Goal: Complete application form

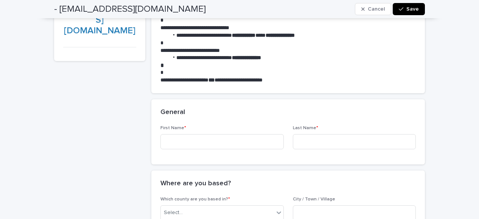
scroll to position [77, 0]
click at [246, 144] on input at bounding box center [221, 141] width 123 height 15
type input "**********"
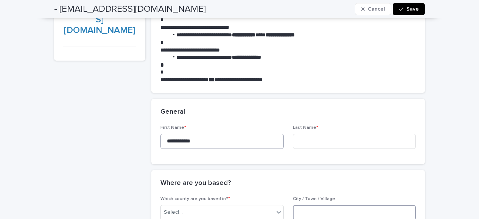
type input "*********"
click at [309, 143] on input at bounding box center [354, 141] width 123 height 15
type input "*****"
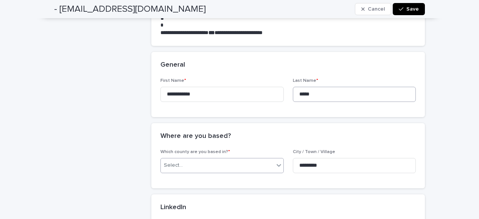
scroll to position [142, 0]
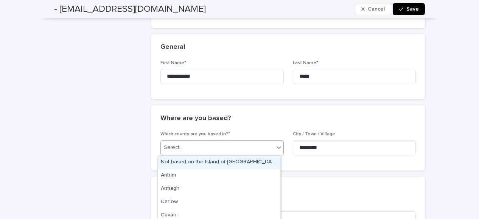
click at [260, 148] on div "Select..." at bounding box center [217, 147] width 113 height 12
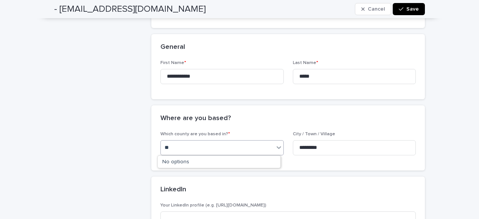
type input "*"
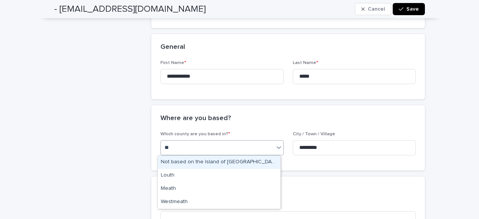
type input "*"
click at [349, 145] on input "*********" at bounding box center [354, 147] width 123 height 15
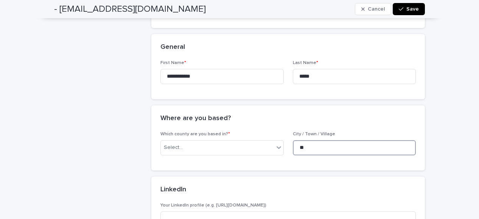
type input "*"
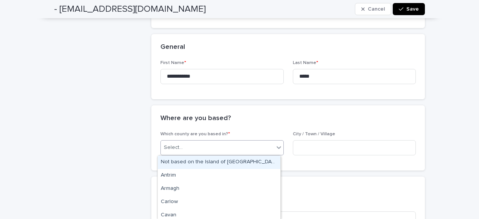
click at [275, 149] on icon at bounding box center [279, 147] width 8 height 8
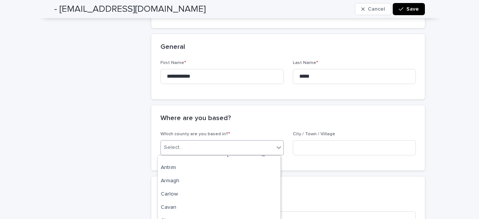
scroll to position [0, 0]
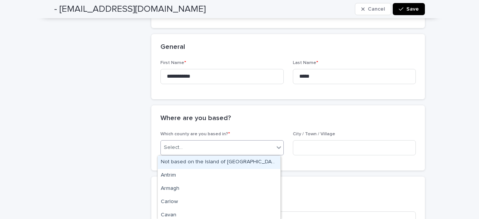
click at [229, 168] on div "Not based on the Island of [GEOGRAPHIC_DATA]" at bounding box center [219, 161] width 123 height 13
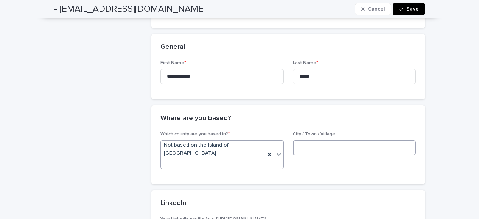
click at [320, 149] on input at bounding box center [354, 147] width 123 height 15
type input "******"
click at [324, 163] on div "Which county are you based in? * Not based on the Island of [GEOGRAPHIC_DATA] /…" at bounding box center [288, 157] width 274 height 53
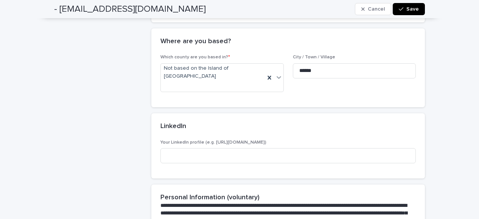
scroll to position [228, 0]
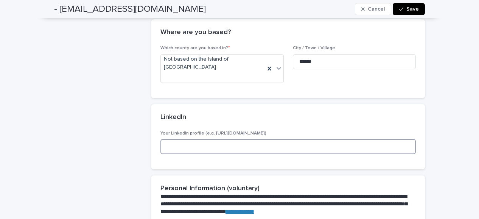
click at [278, 139] on input at bounding box center [287, 146] width 255 height 15
paste input "**********"
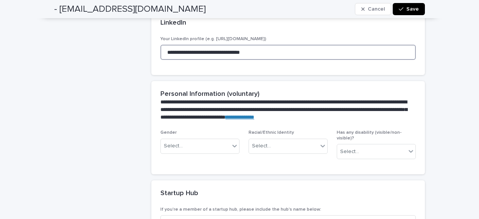
scroll to position [334, 0]
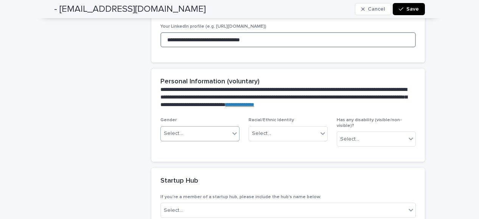
type input "**********"
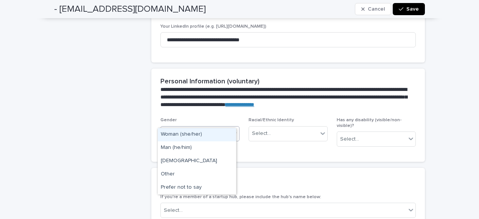
click at [179, 129] on div "Select..." at bounding box center [173, 133] width 19 height 8
click at [173, 145] on div "Man (he/him)" at bounding box center [197, 147] width 78 height 13
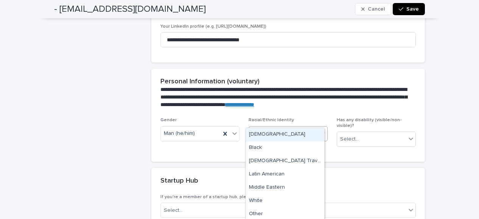
click at [272, 127] on div "Select..." at bounding box center [283, 133] width 69 height 12
click at [263, 136] on div "[DEMOGRAPHIC_DATA]" at bounding box center [285, 134] width 78 height 13
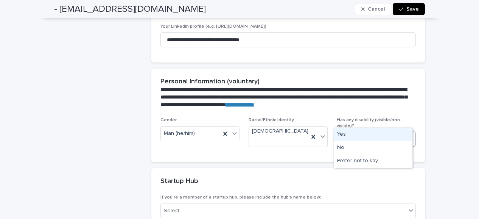
click at [362, 133] on div "Select..." at bounding box center [371, 139] width 69 height 12
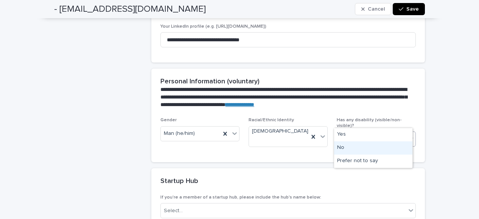
click at [347, 146] on div "No" at bounding box center [373, 147] width 78 height 13
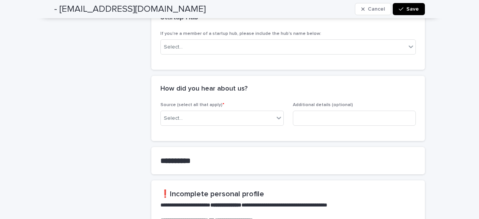
scroll to position [498, 0]
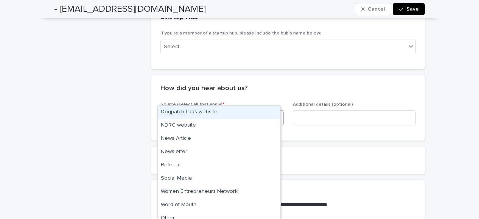
click at [245, 112] on div "Select..." at bounding box center [217, 118] width 113 height 12
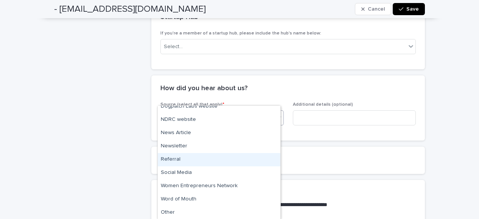
click at [212, 160] on div "Referral" at bounding box center [219, 159] width 123 height 13
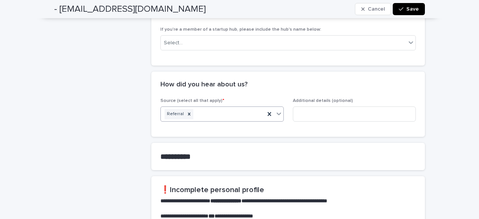
scroll to position [503, 0]
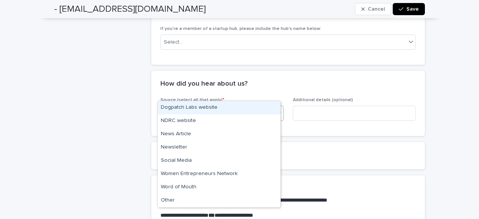
click at [275, 109] on icon at bounding box center [279, 113] width 8 height 8
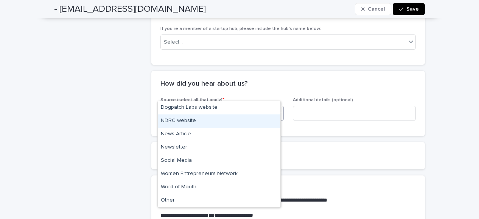
click at [219, 121] on div "NDRC website" at bounding box center [219, 120] width 123 height 13
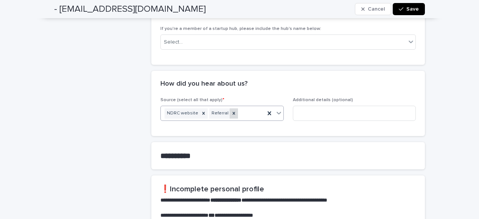
click at [231, 110] on icon at bounding box center [233, 112] width 5 height 5
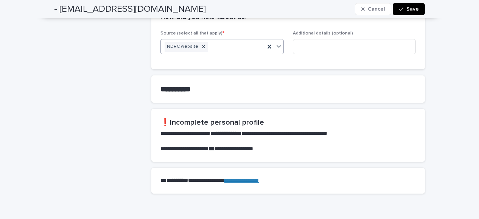
scroll to position [570, 0]
drag, startPoint x: 188, startPoint y: 71, endPoint x: 224, endPoint y: 80, distance: 37.1
click at [224, 80] on section "**********" at bounding box center [288, 88] width 274 height 27
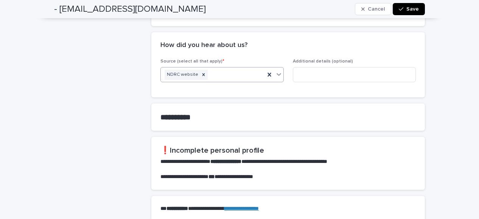
scroll to position [589, 0]
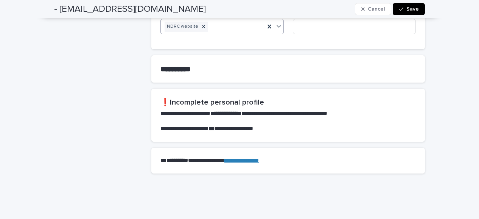
click at [409, 10] on span "Save" at bounding box center [412, 8] width 12 height 5
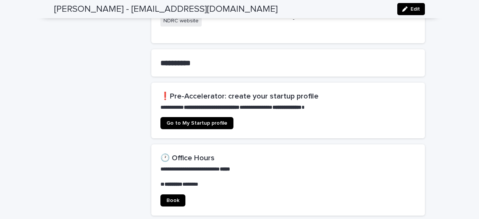
scroll to position [427, 0]
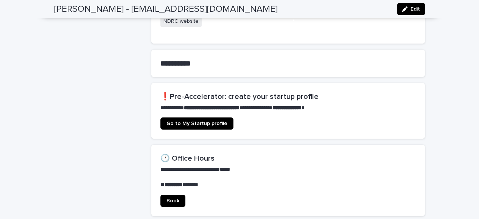
click at [202, 122] on link "Go to My Startup profile" at bounding box center [196, 123] width 73 height 12
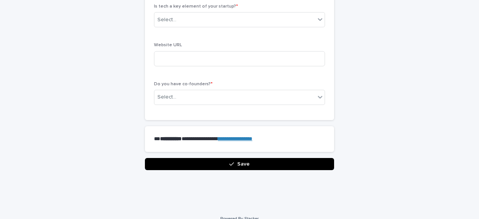
scroll to position [505, 0]
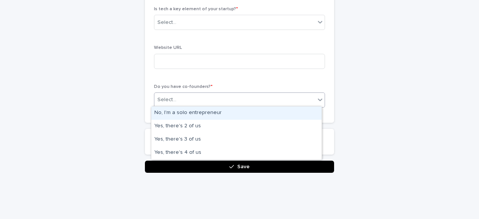
click at [298, 96] on div "Select..." at bounding box center [234, 99] width 161 height 12
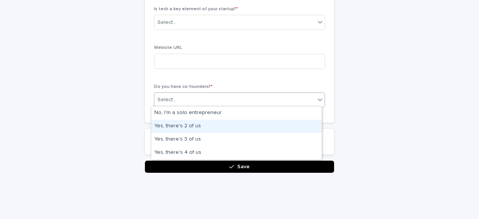
click at [227, 126] on div "Yes, there's 2 of us" at bounding box center [236, 126] width 170 height 13
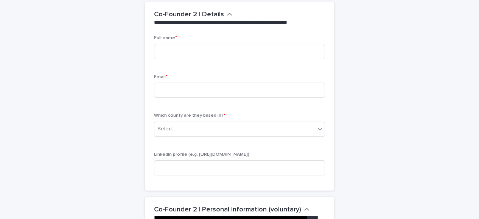
scroll to position [664, 0]
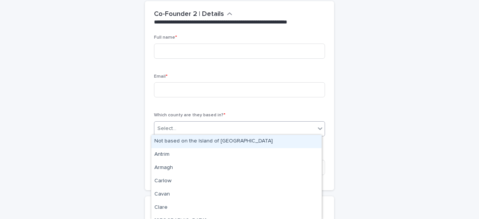
click at [220, 123] on div "Select..." at bounding box center [234, 128] width 161 height 12
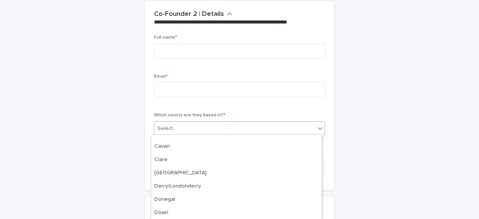
scroll to position [0, 0]
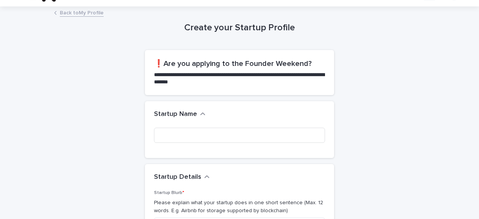
scroll to position [19, 0]
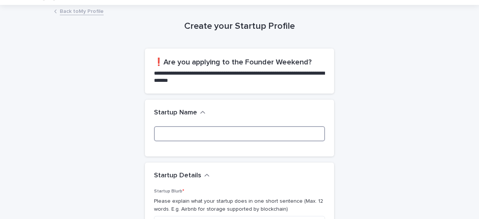
click at [268, 131] on input at bounding box center [239, 133] width 171 height 15
click at [265, 133] on input at bounding box center [239, 133] width 171 height 15
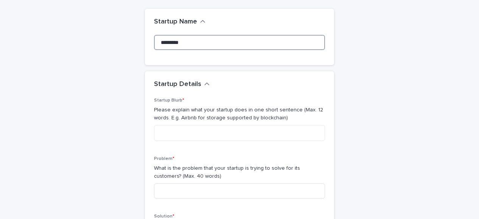
scroll to position [60, 0]
type input "*********"
click at [286, 129] on textarea at bounding box center [239, 132] width 171 height 16
paste textarea "**********"
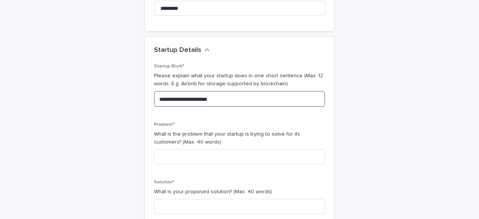
scroll to position [98, 0]
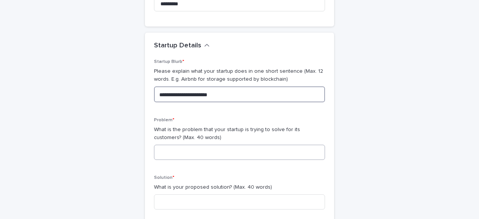
type textarea "**********"
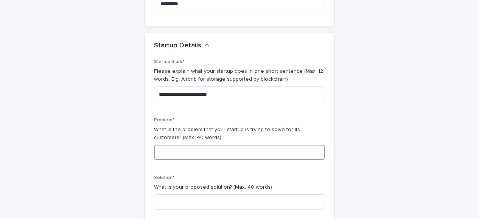
click at [252, 149] on input at bounding box center [239, 152] width 171 height 15
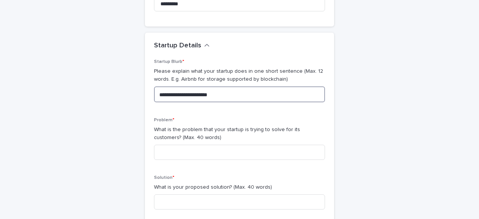
click at [156, 92] on textarea "**********" at bounding box center [239, 94] width 171 height 16
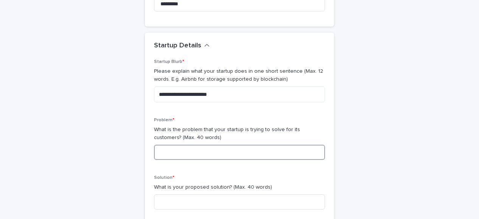
click at [173, 151] on input at bounding box center [239, 152] width 171 height 15
paste input "**********"
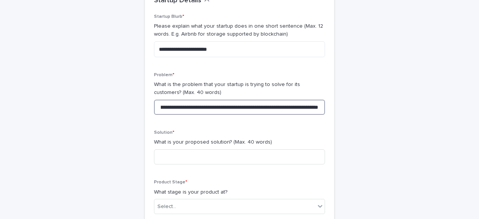
scroll to position [143, 0]
type input "**********"
click at [220, 152] on input at bounding box center [239, 156] width 171 height 15
paste input "**********"
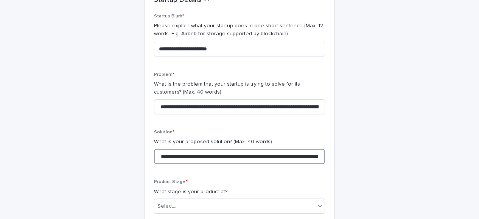
scroll to position [0, 493]
type input "**********"
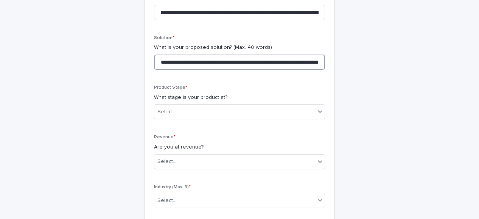
scroll to position [238, 0]
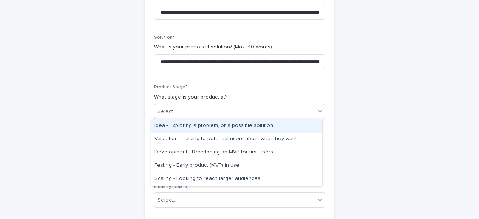
click at [260, 111] on div "Select..." at bounding box center [234, 111] width 161 height 12
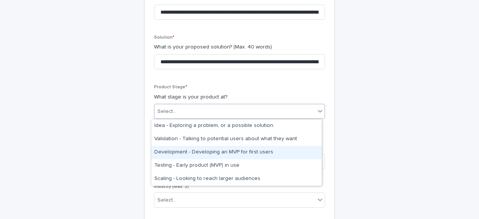
click at [228, 149] on div "Development - Developing an MVP for first users" at bounding box center [236, 152] width 170 height 13
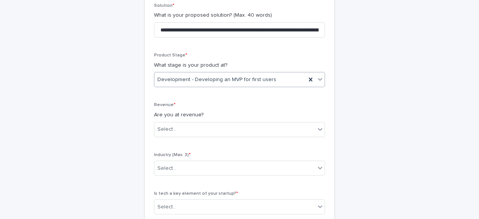
scroll to position [274, 0]
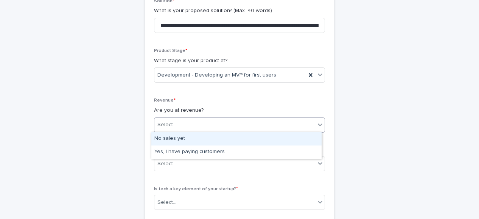
click at [222, 128] on div "Select..." at bounding box center [234, 124] width 161 height 12
click at [207, 138] on div "No sales yet" at bounding box center [236, 138] width 170 height 13
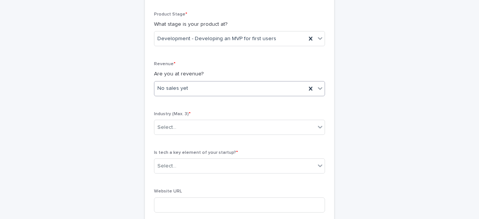
scroll to position [316, 0]
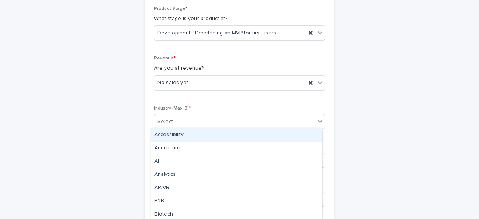
click at [202, 122] on div "Select..." at bounding box center [234, 121] width 161 height 12
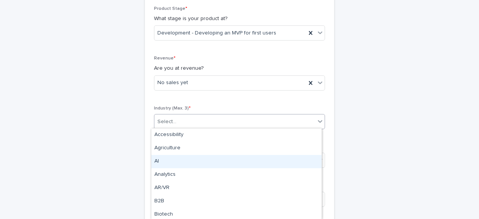
click at [181, 160] on div "AI" at bounding box center [236, 161] width 170 height 13
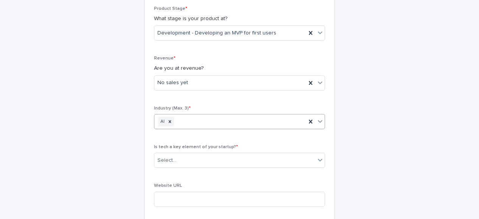
scroll to position [333, 0]
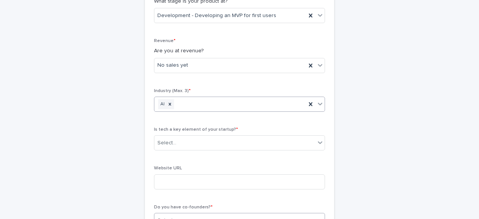
click at [274, 106] on div "AI" at bounding box center [230, 104] width 152 height 13
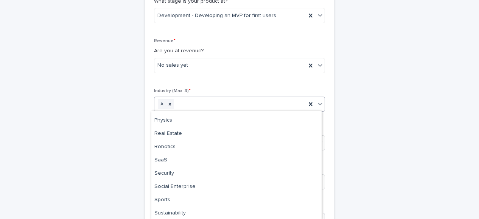
scroll to position [475, 0]
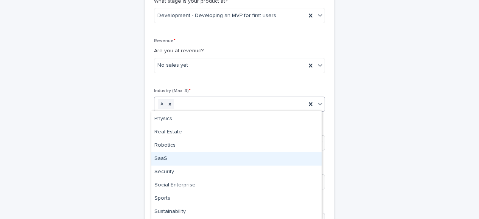
click at [202, 160] on div "SaaS" at bounding box center [236, 158] width 170 height 13
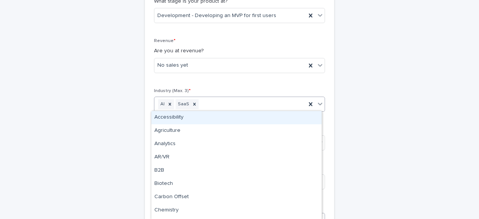
click at [318, 105] on icon at bounding box center [320, 104] width 8 height 8
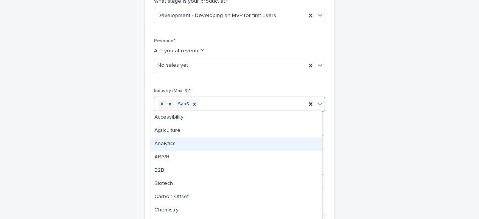
click at [197, 142] on div "Analytics" at bounding box center [236, 143] width 170 height 13
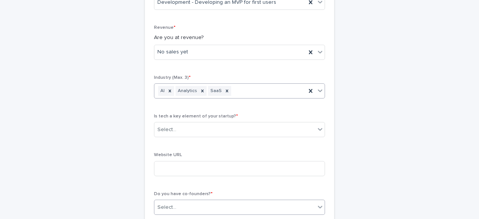
scroll to position [351, 0]
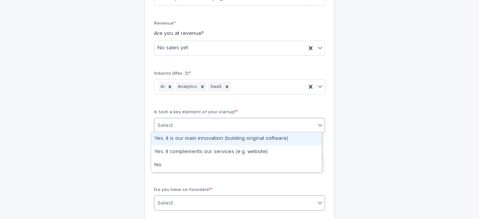
click at [219, 123] on div "Select..." at bounding box center [234, 125] width 161 height 12
click at [217, 140] on div "Yes, it is our main innovation (building original software)" at bounding box center [236, 138] width 170 height 13
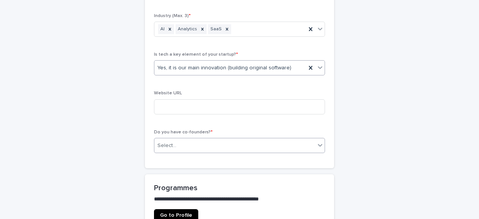
scroll to position [410, 0]
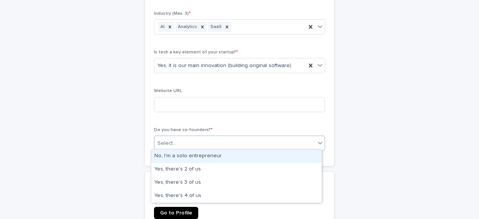
click at [223, 141] on div "Select..." at bounding box center [234, 143] width 161 height 12
click at [222, 156] on div "No, I'm a solo entrepreneur" at bounding box center [236, 155] width 170 height 13
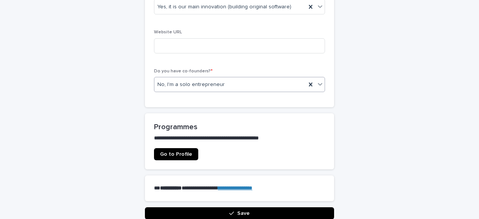
scroll to position [465, 0]
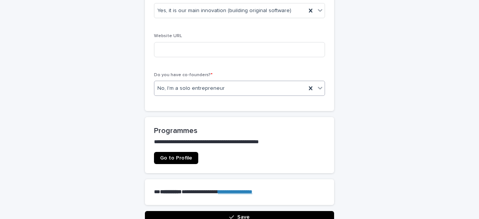
click at [170, 157] on span "Go to Profile" at bounding box center [176, 157] width 32 height 5
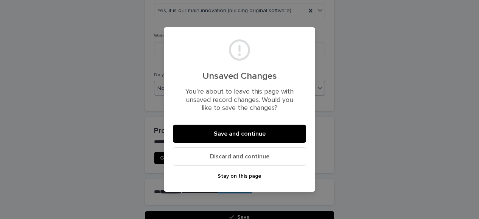
click at [129, 164] on div "Unsaved Changes You’re about to leave this page with unsaved record changes. Wo…" at bounding box center [239, 109] width 479 height 219
click at [188, 136] on button "Save and continue" at bounding box center [239, 133] width 133 height 18
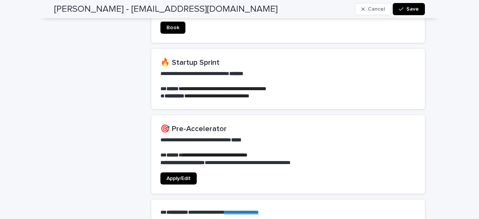
scroll to position [592, 0]
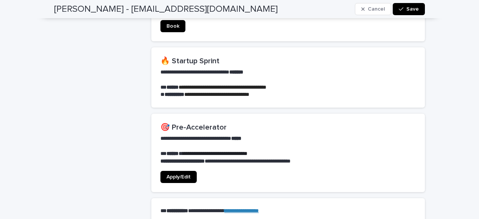
click at [184, 174] on span "Apply/Edit" at bounding box center [178, 176] width 24 height 5
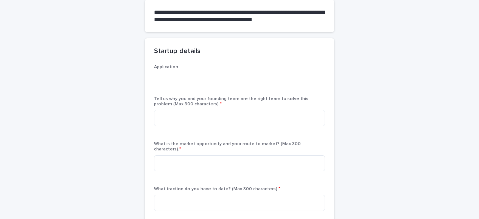
scroll to position [69, 0]
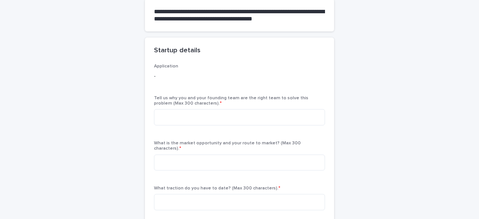
click at [266, 78] on p "-" at bounding box center [239, 76] width 171 height 8
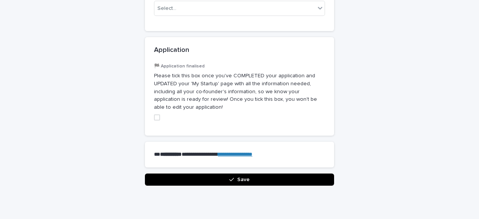
scroll to position [916, 0]
